Goal: Information Seeking & Learning: Check status

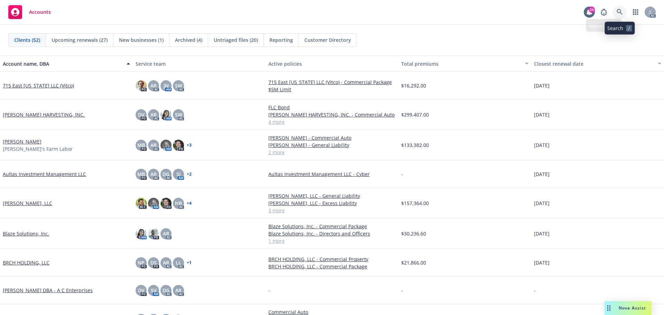
click at [619, 11] on icon at bounding box center [619, 12] width 6 height 6
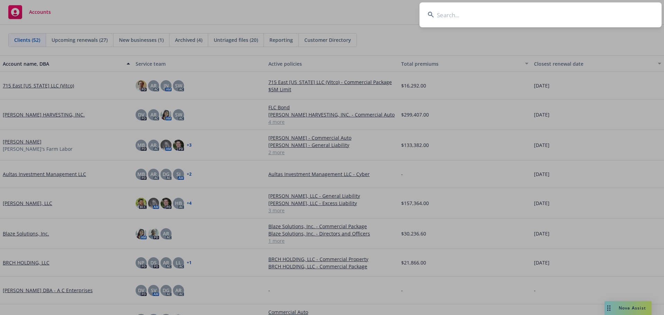
click at [571, 15] on input at bounding box center [540, 14] width 242 height 25
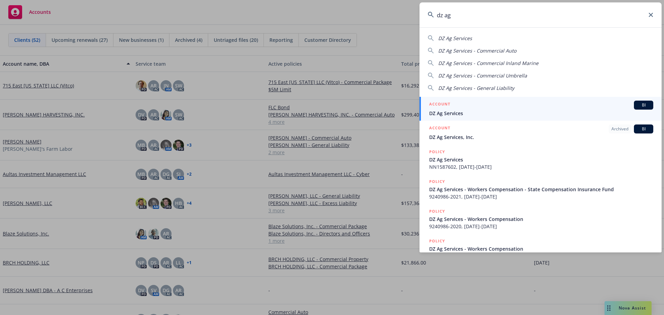
type input "dz ag"
click at [473, 108] on div "ACCOUNT BI" at bounding box center [541, 105] width 224 height 9
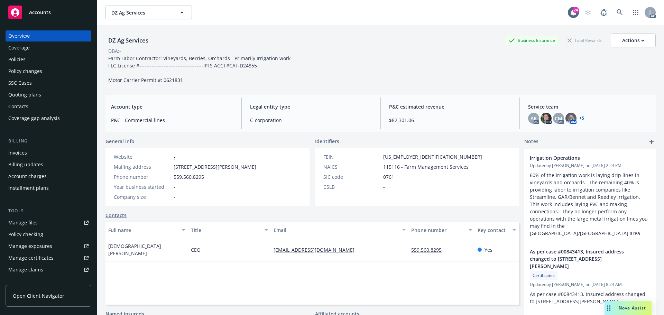
click at [56, 65] on div "Policies" at bounding box center [48, 59] width 80 height 11
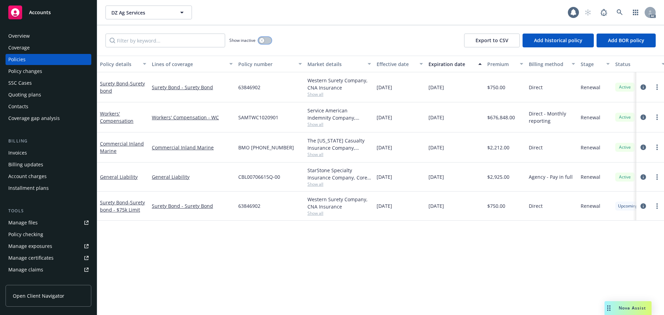
click at [261, 39] on icon "button" at bounding box center [261, 40] width 3 height 3
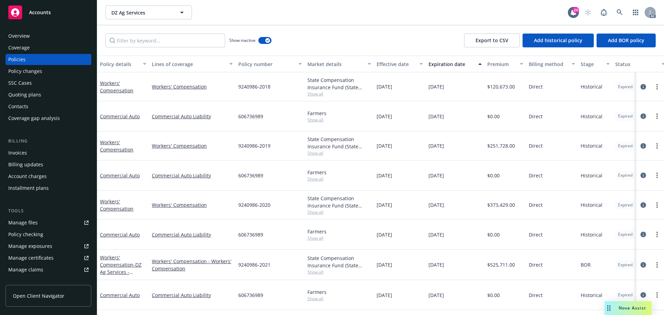
click at [438, 62] on div "Expiration date" at bounding box center [451, 64] width 46 height 7
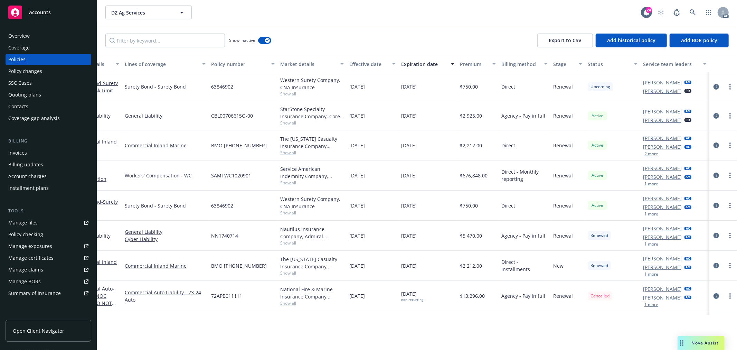
scroll to position [0, 32]
click at [147, 62] on div "Lines of coverage" at bounding box center [161, 64] width 73 height 7
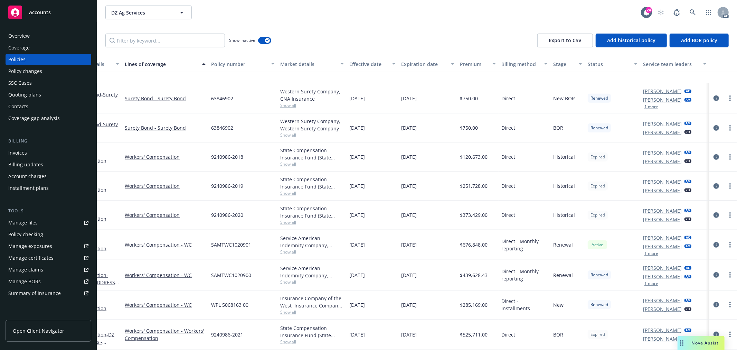
scroll to position [437, 32]
